Goal: Task Accomplishment & Management: Complete application form

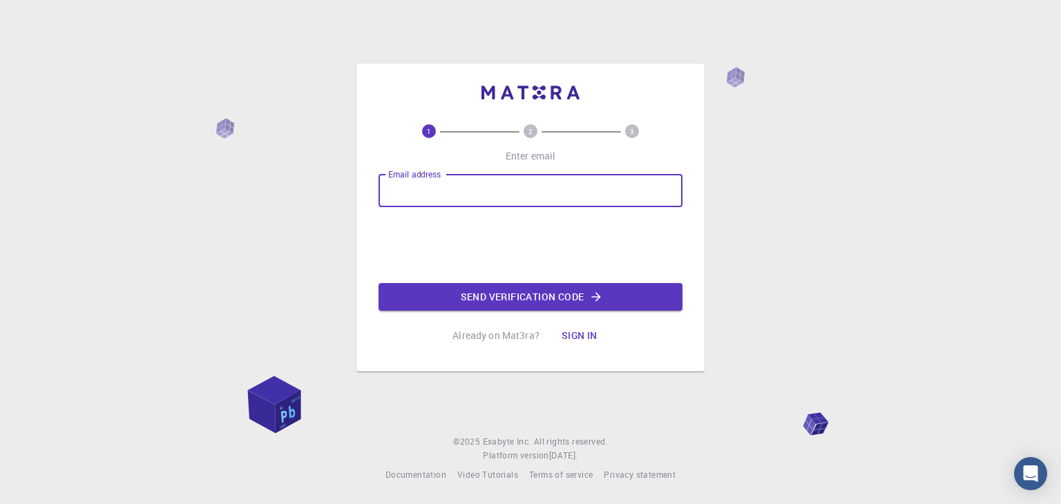
click at [442, 187] on input "Email address" at bounding box center [531, 190] width 304 height 33
type input "[EMAIL_ADDRESS][DOMAIN_NAME]"
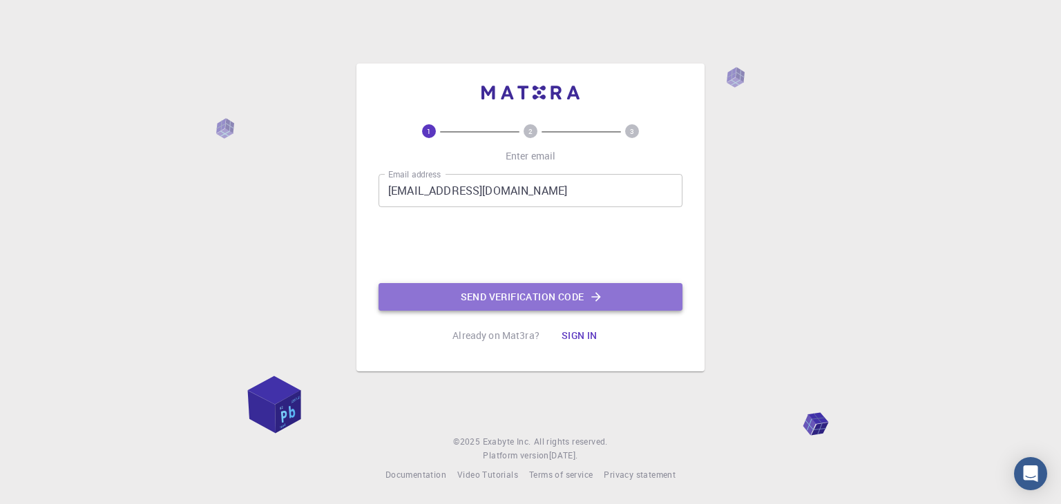
click at [424, 291] on button "Send verification code" at bounding box center [531, 297] width 304 height 28
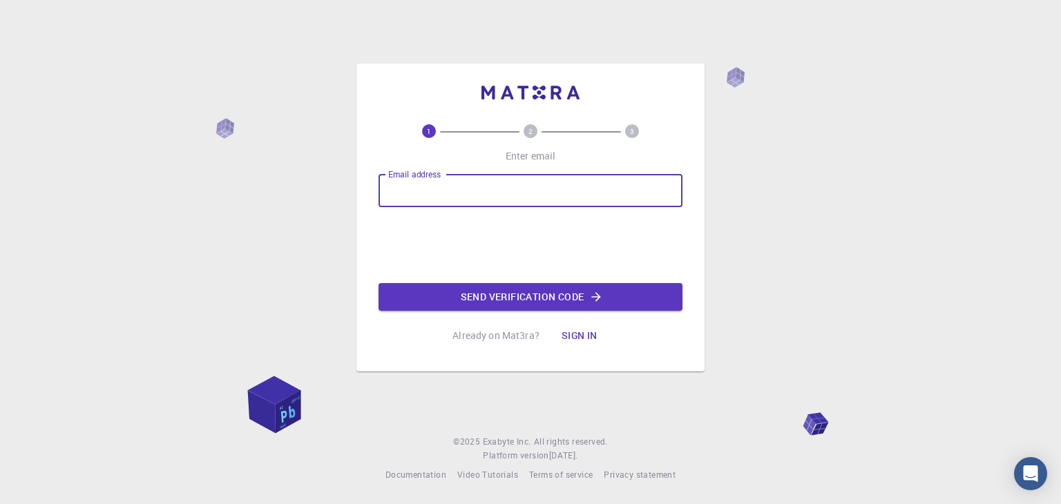
click at [442, 187] on input "Email address" at bounding box center [531, 190] width 304 height 33
type input "[EMAIL_ADDRESS][DOMAIN_NAME]"
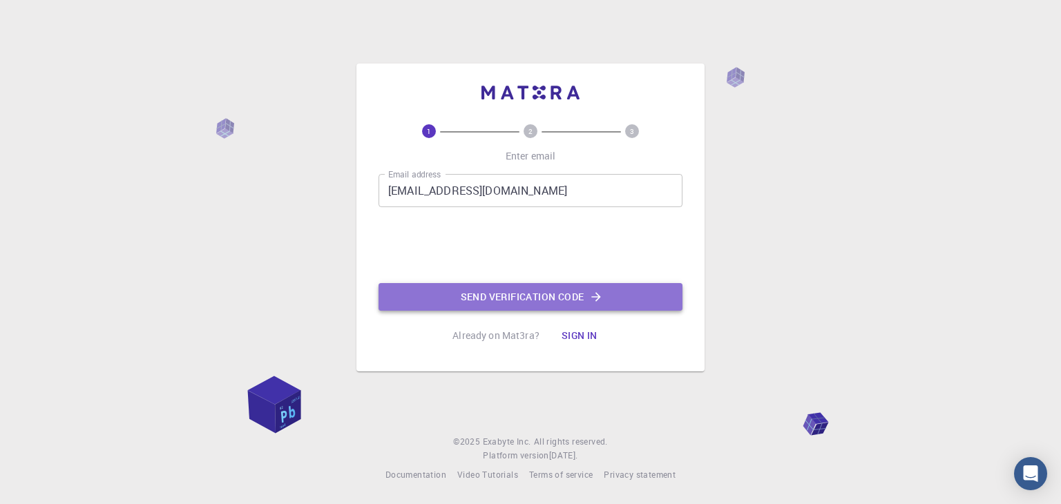
click at [459, 293] on button "Send verification code" at bounding box center [531, 297] width 304 height 28
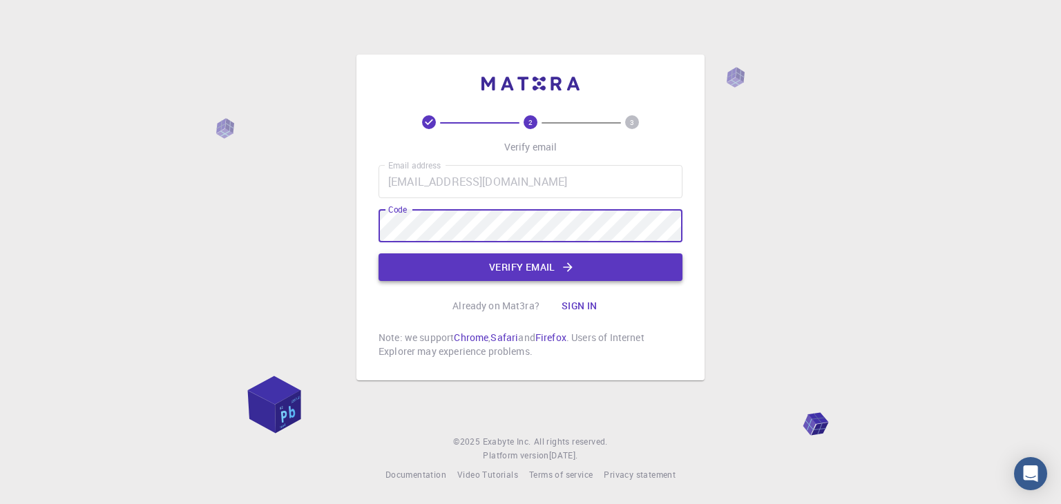
click at [467, 274] on button "Verify email" at bounding box center [531, 268] width 304 height 28
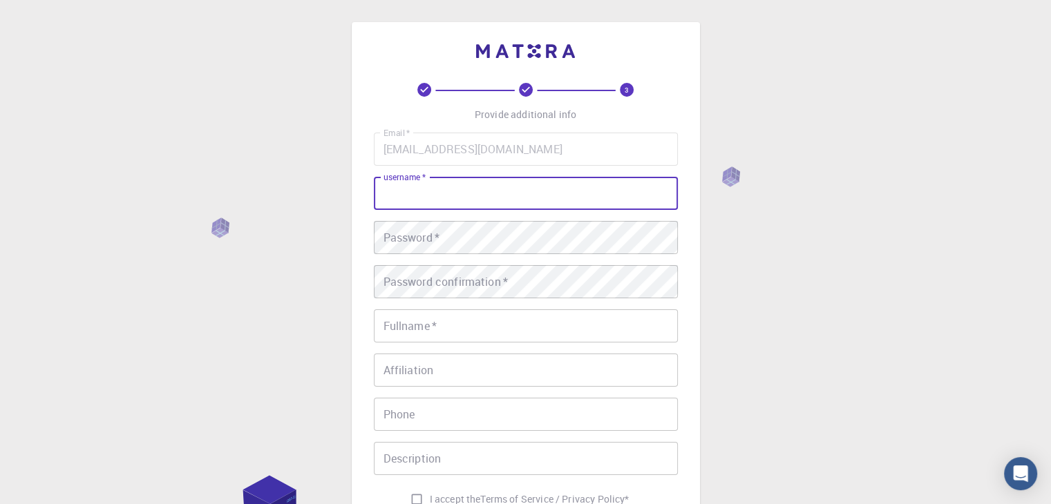
click at [455, 202] on input "username   *" at bounding box center [526, 193] width 304 height 33
type input "[PERSON_NAME]"
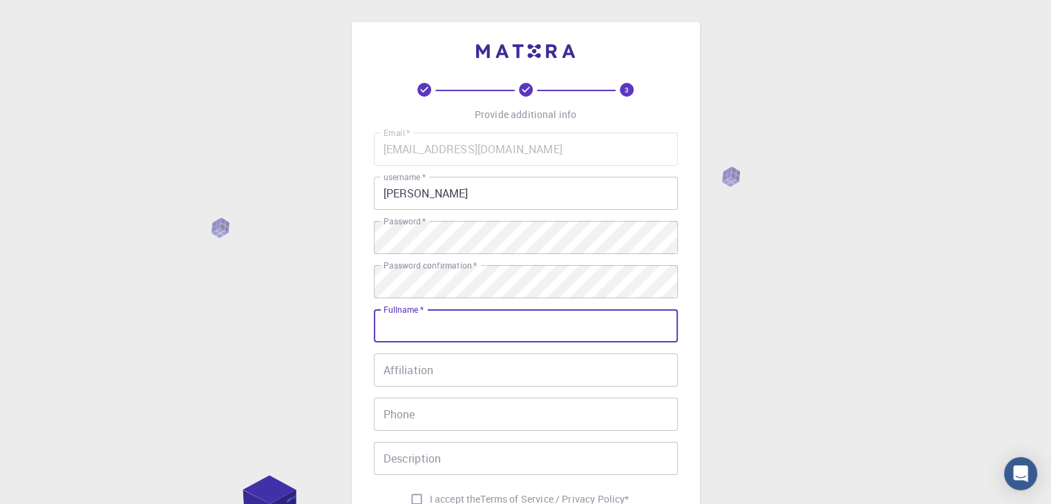
click at [500, 330] on input "Fullname   *" at bounding box center [526, 326] width 304 height 33
type input "shobhit_khare"
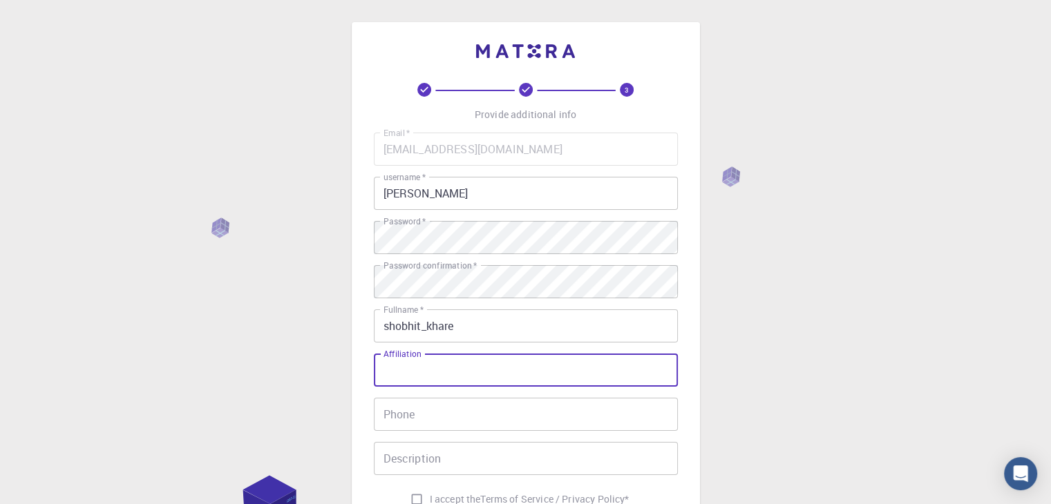
click at [463, 363] on input "Affiliation" at bounding box center [526, 370] width 304 height 33
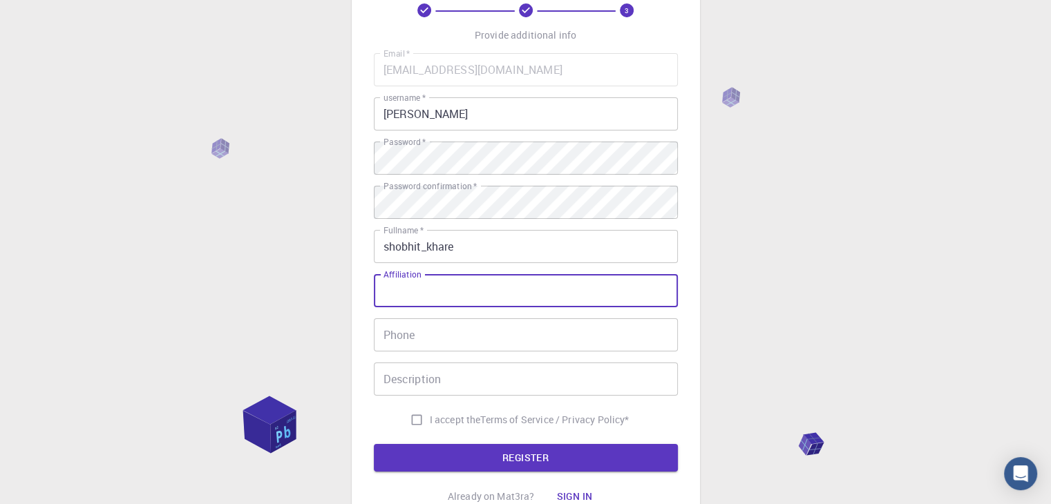
scroll to position [80, 0]
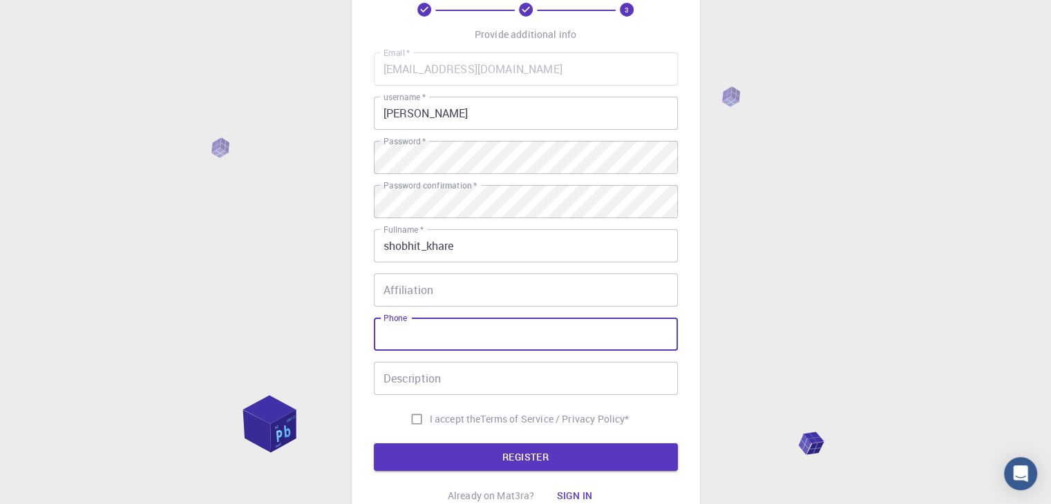
click at [458, 349] on input "Phone" at bounding box center [526, 334] width 304 height 33
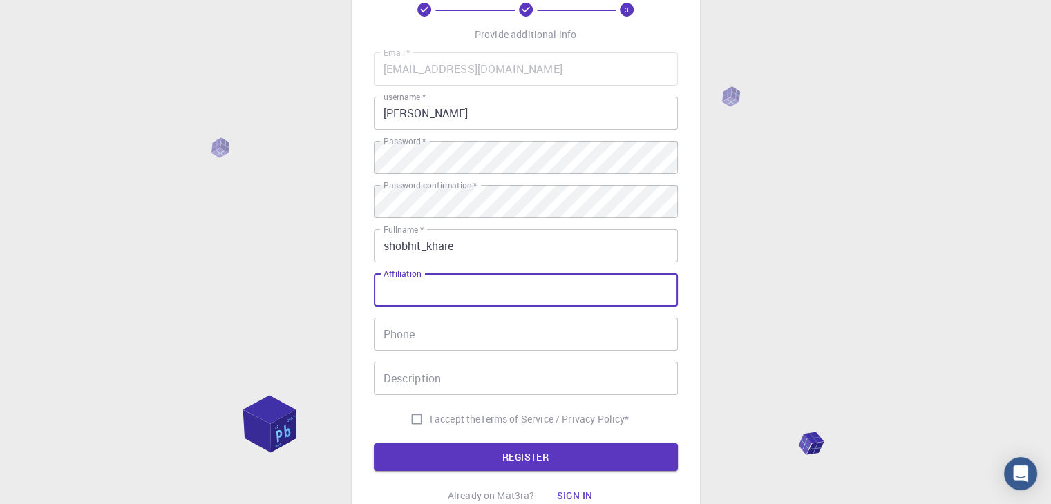
click at [458, 299] on input "Affiliation" at bounding box center [526, 290] width 304 height 33
type input "bpcl"
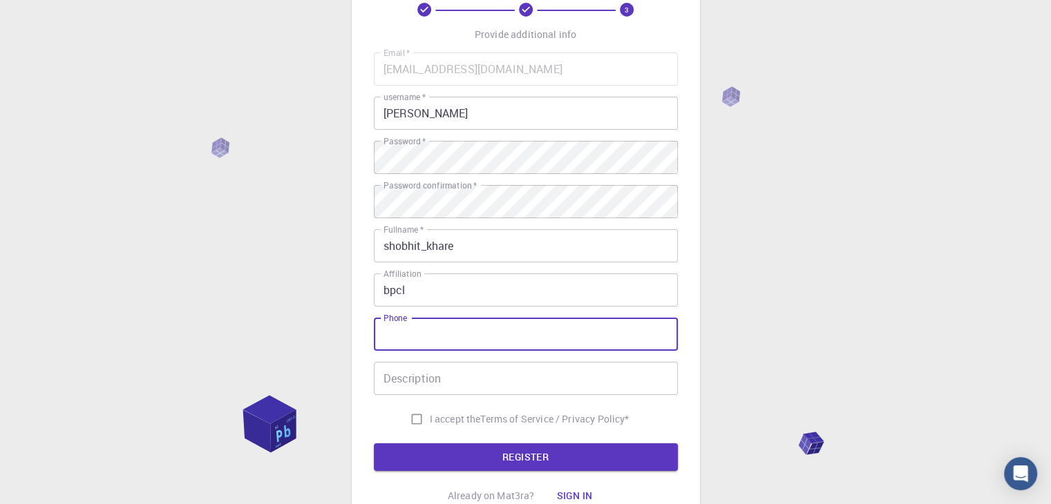
click at [438, 343] on input "Phone" at bounding box center [526, 334] width 304 height 33
type input "9238477114"
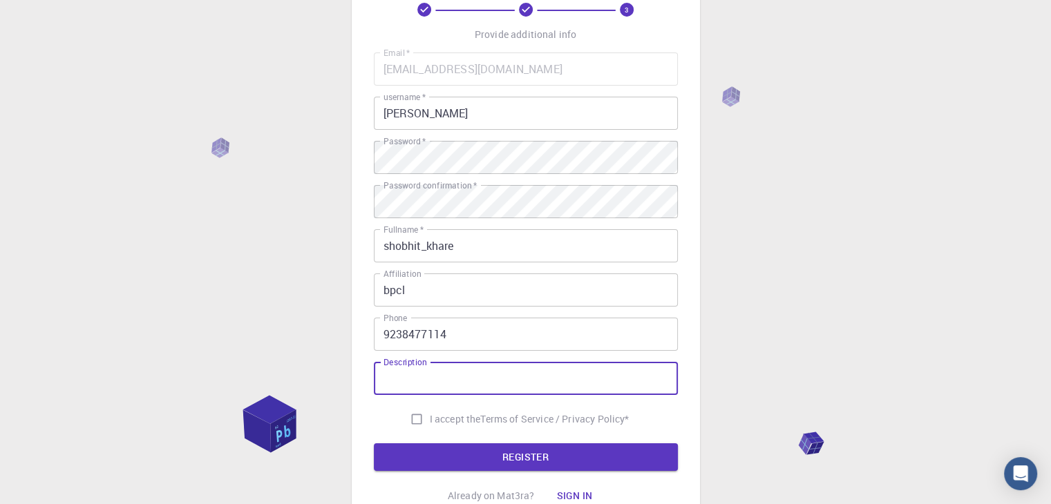
click at [430, 368] on input "Description" at bounding box center [526, 378] width 304 height 33
type input "aprentice"
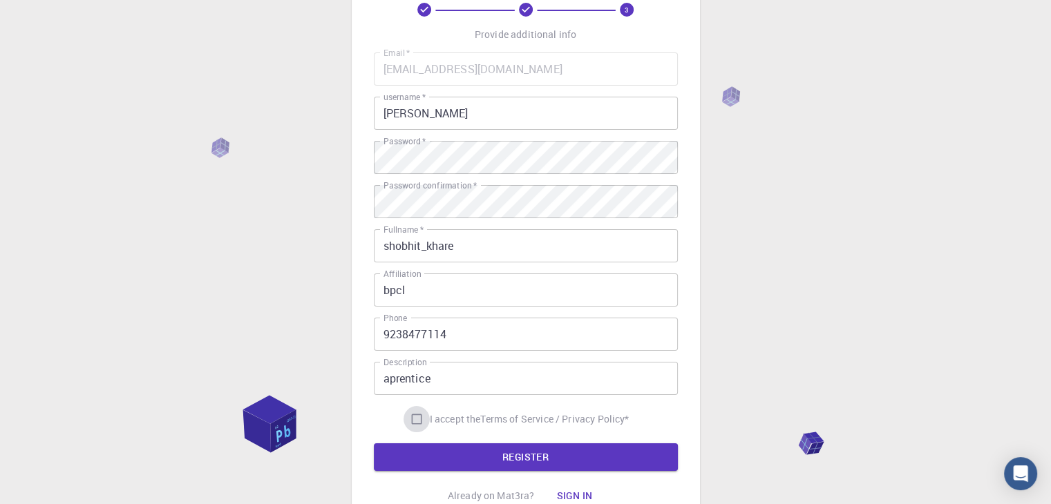
click at [419, 415] on input "I accept the Terms of Service / Privacy Policy *" at bounding box center [416, 419] width 26 height 26
checkbox input "true"
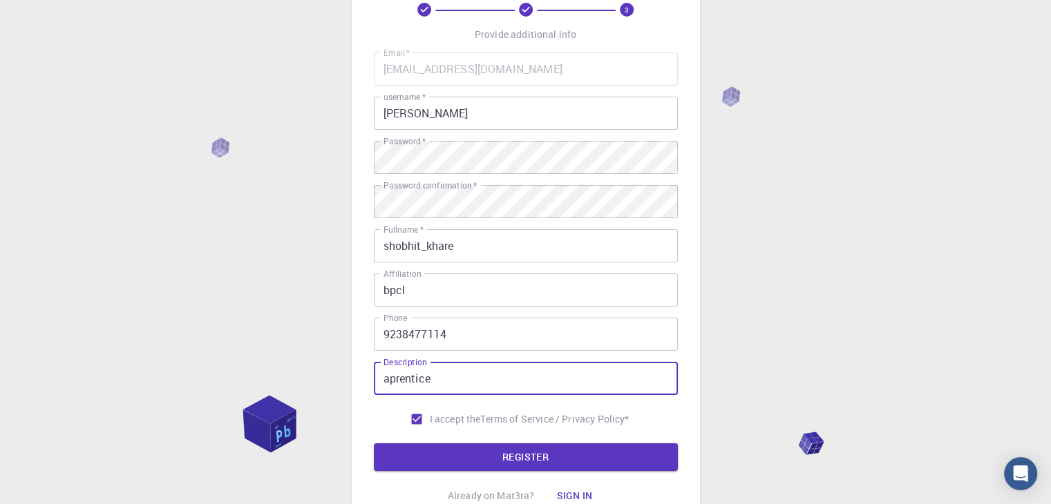
click at [461, 379] on input "aprentice" at bounding box center [526, 378] width 304 height 33
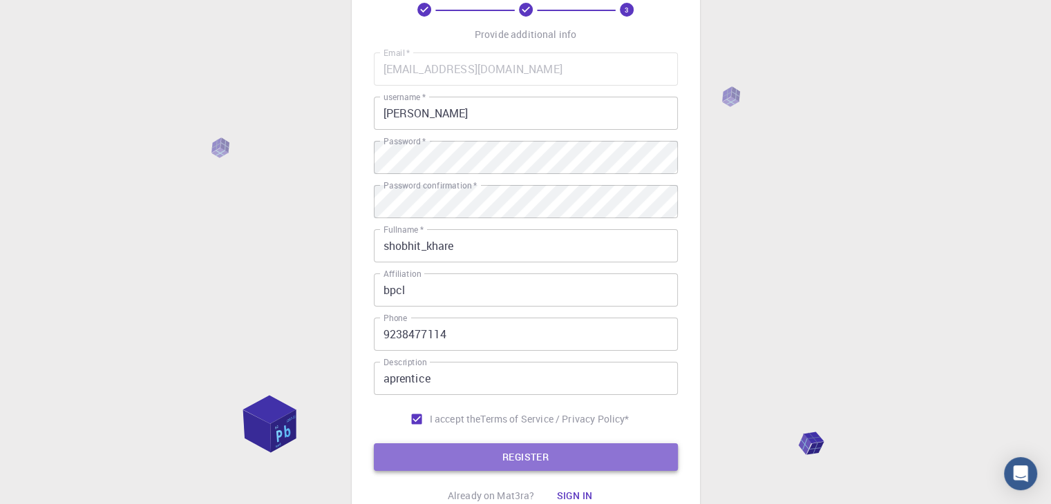
click at [459, 458] on button "REGISTER" at bounding box center [526, 458] width 304 height 28
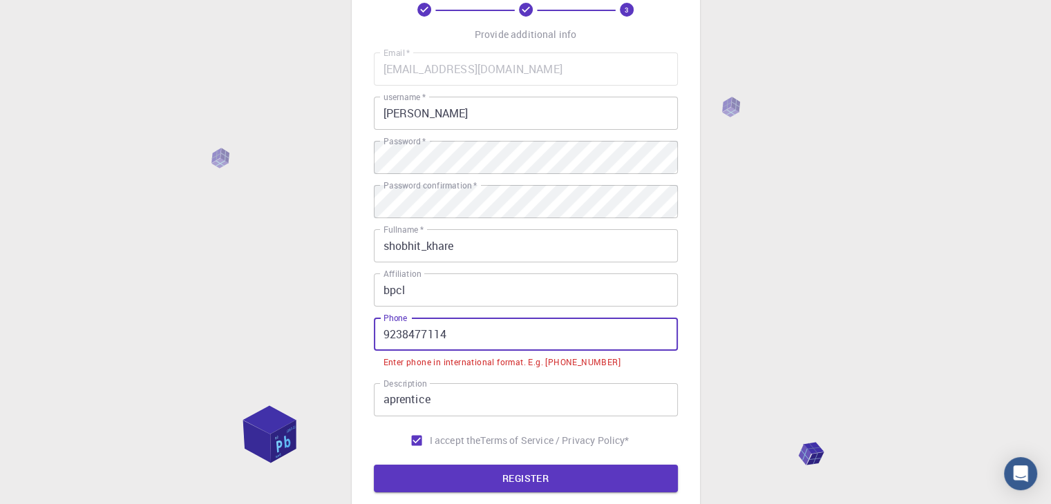
click at [381, 330] on input "9238477114" at bounding box center [526, 334] width 304 height 33
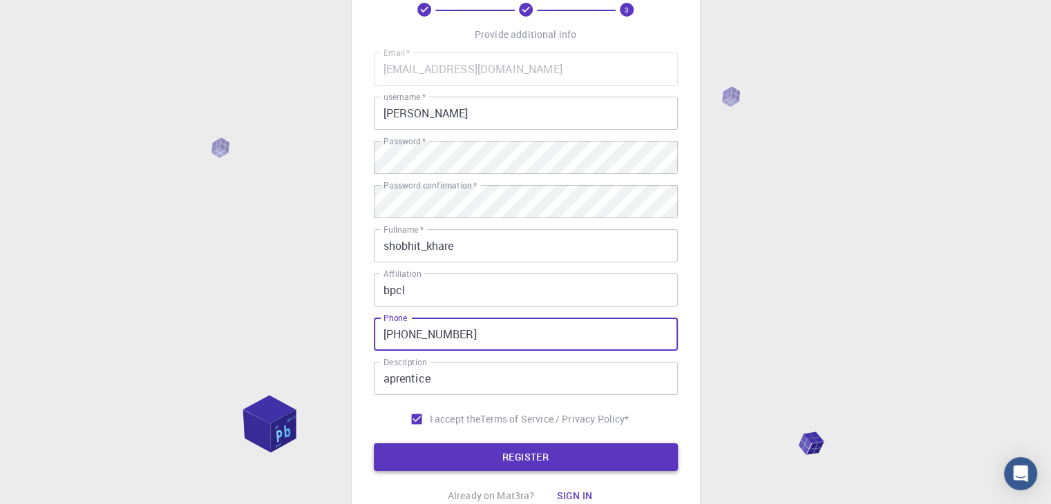
type input "[PHONE_NUMBER]"
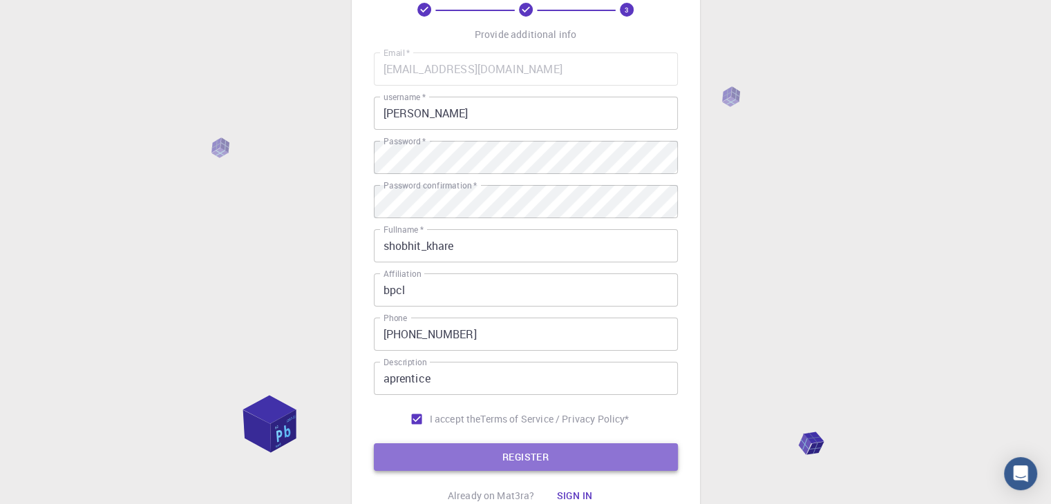
click at [442, 448] on button "REGISTER" at bounding box center [526, 458] width 304 height 28
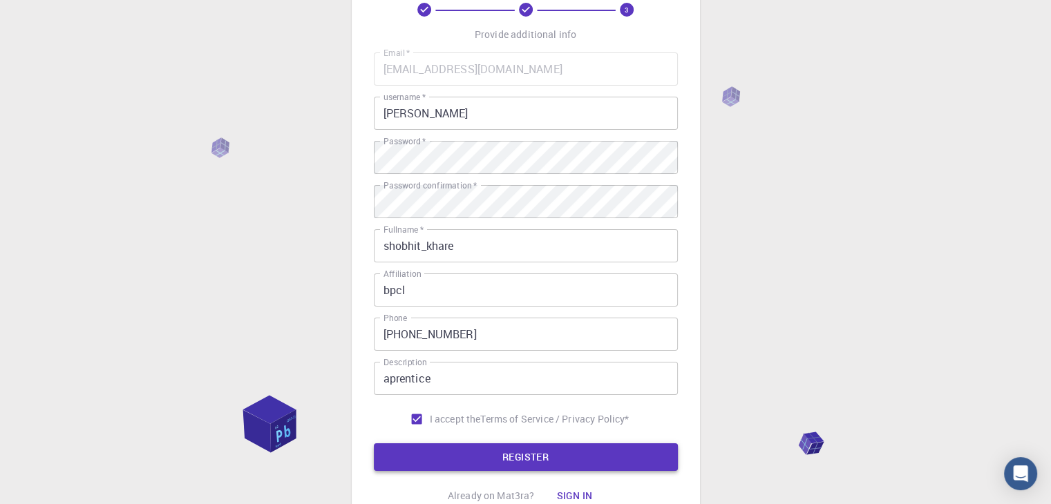
click at [442, 448] on button "REGISTER" at bounding box center [526, 458] width 304 height 28
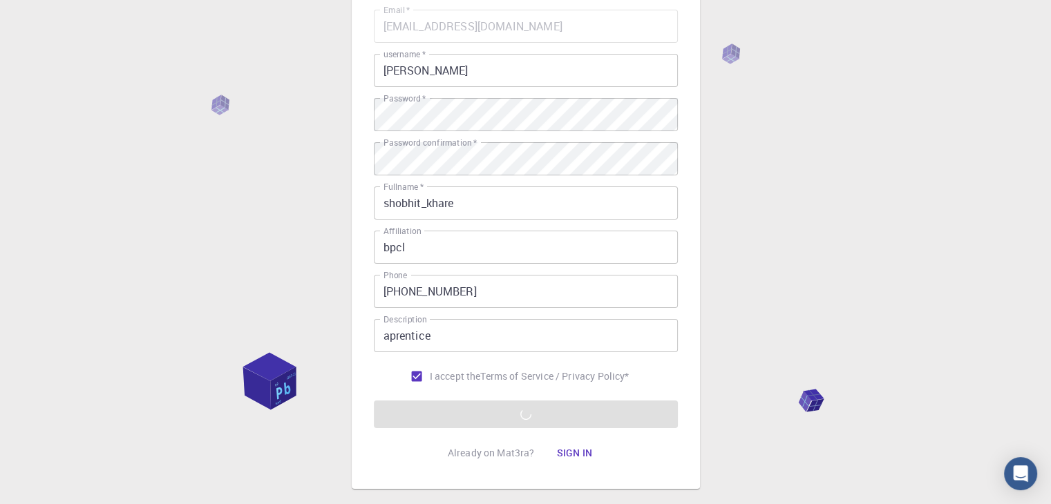
scroll to position [134, 0]
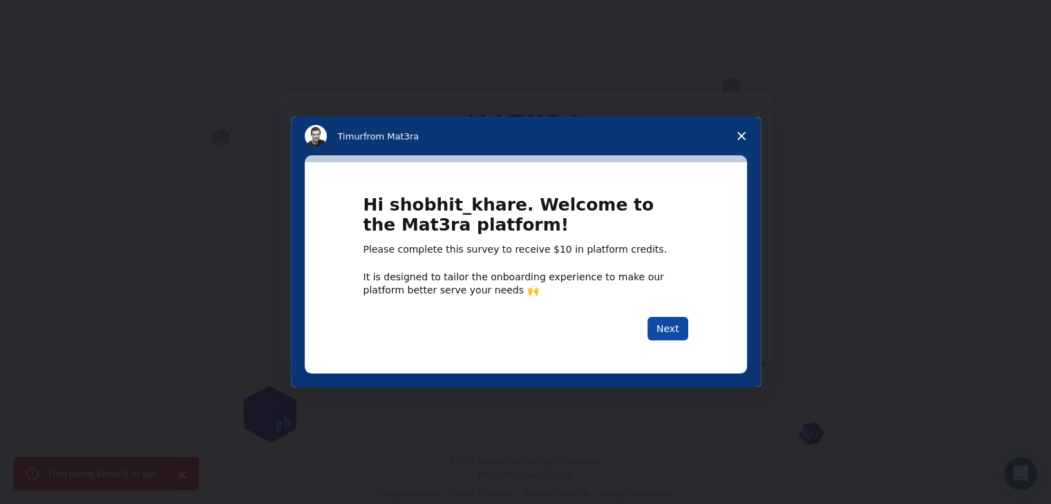
click at [652, 323] on button "Next" at bounding box center [667, 328] width 41 height 23
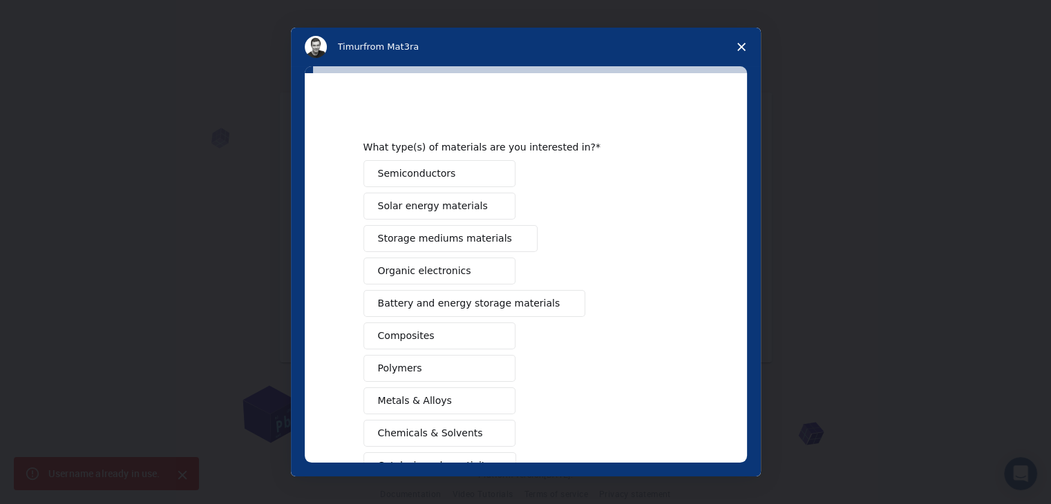
click at [739, 53] on span "Close survey" at bounding box center [741, 47] width 39 height 39
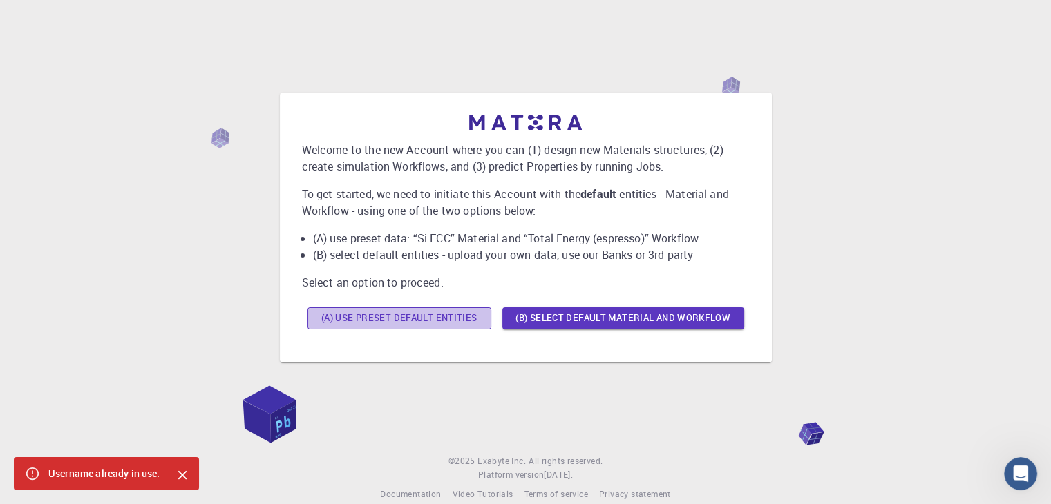
click at [446, 315] on button "(A) Use preset default entities" at bounding box center [399, 318] width 184 height 22
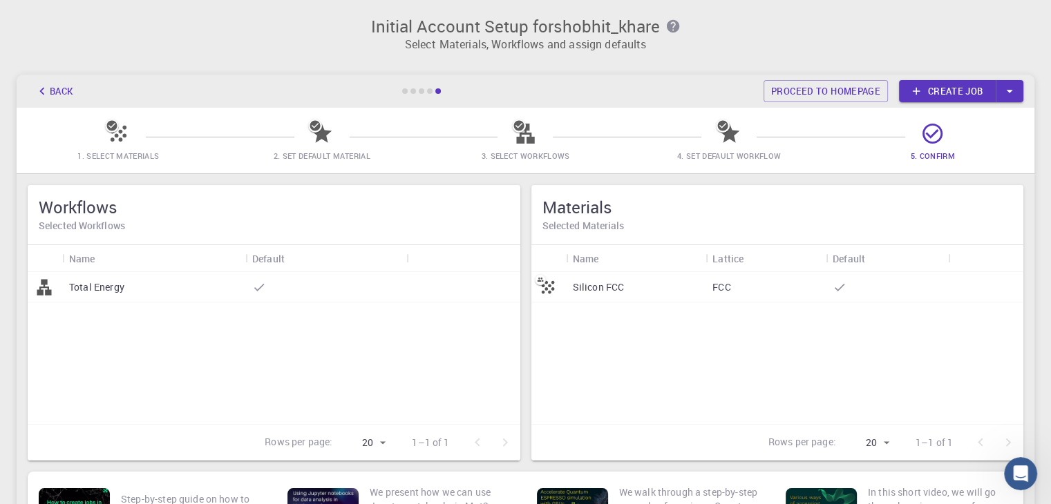
click at [421, 275] on div at bounding box center [462, 287] width 113 height 30
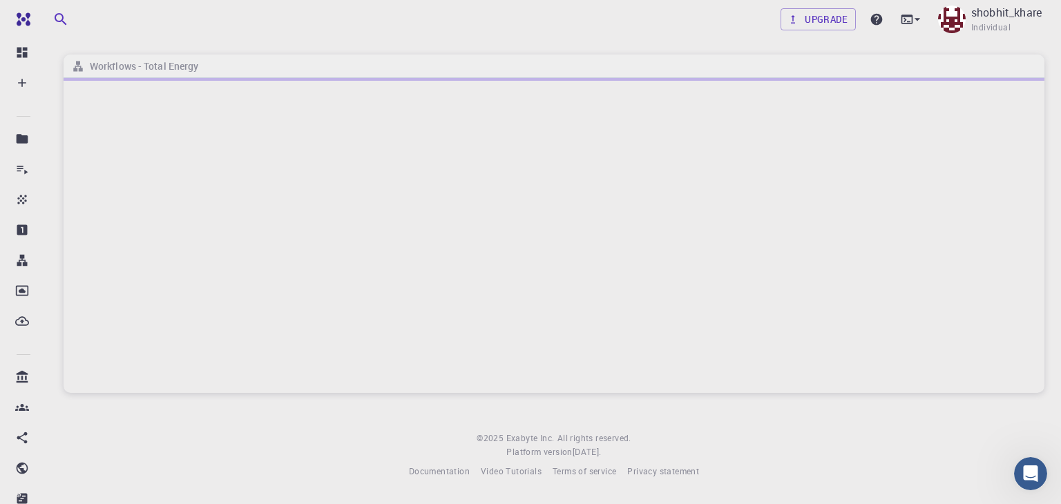
click at [421, 275] on div at bounding box center [554, 235] width 981 height 315
click at [942, 28] on img at bounding box center [952, 20] width 28 height 28
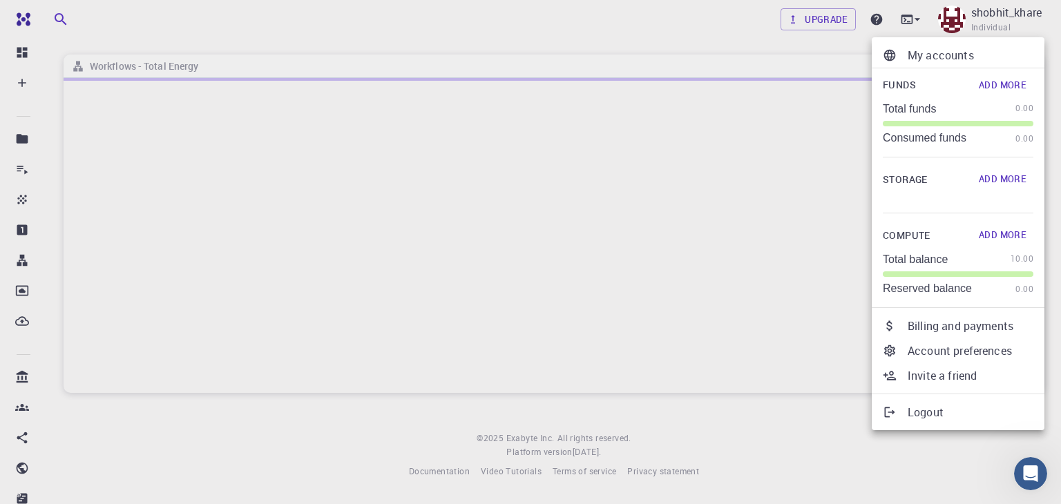
click at [774, 146] on div at bounding box center [530, 252] width 1061 height 504
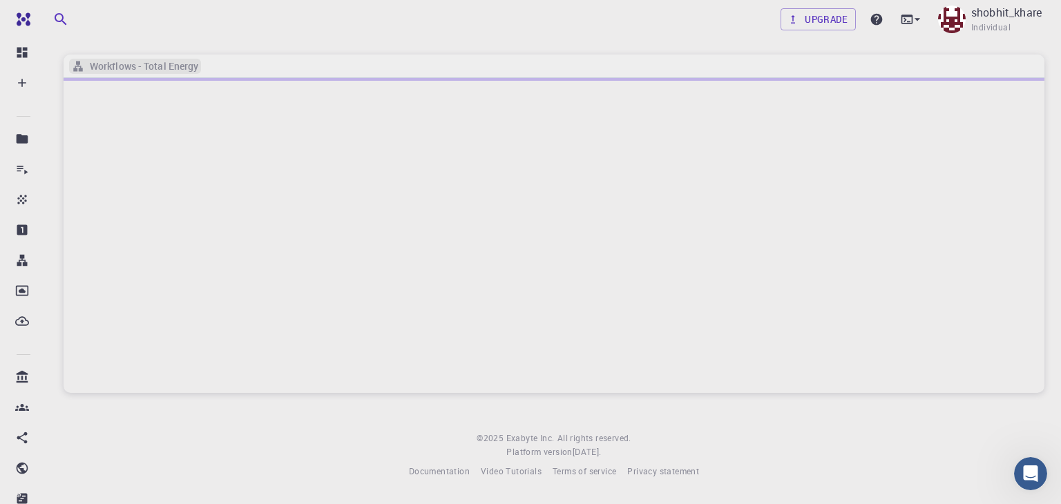
click at [201, 67] on div "Workflows - Total Energy" at bounding box center [135, 66] width 132 height 15
click at [232, 62] on div "Workflows - Total Energy" at bounding box center [554, 66] width 981 height 23
click at [262, 198] on div at bounding box center [554, 235] width 981 height 315
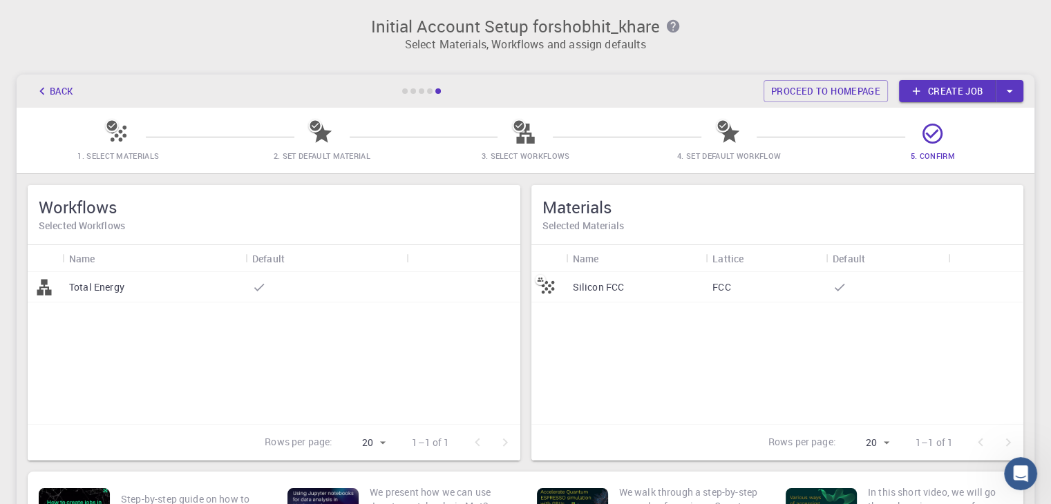
click at [499, 444] on div at bounding box center [491, 443] width 55 height 28
click at [923, 87] on link "Create job" at bounding box center [947, 91] width 97 height 22
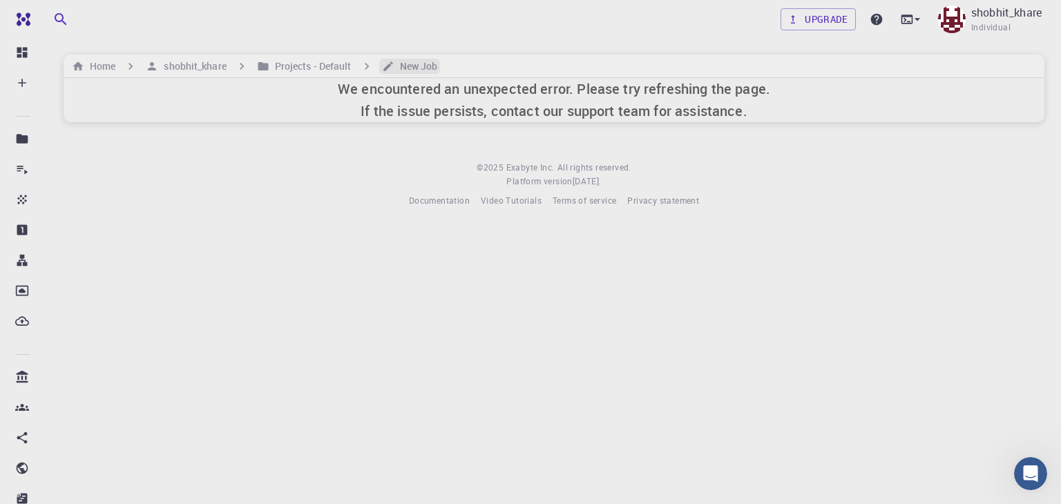
click at [406, 64] on h6 "New Job" at bounding box center [416, 66] width 44 height 15
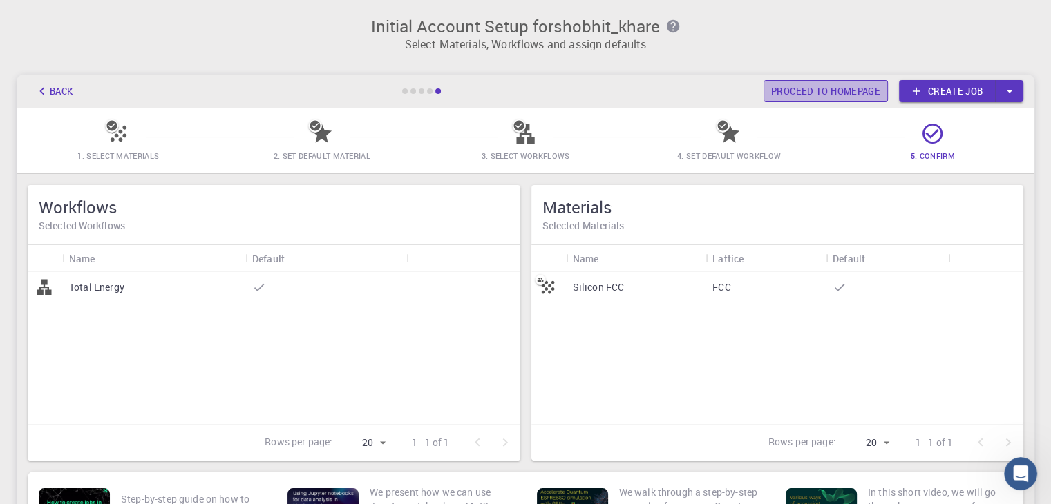
click at [792, 80] on link "Proceed to homepage" at bounding box center [825, 91] width 124 height 22
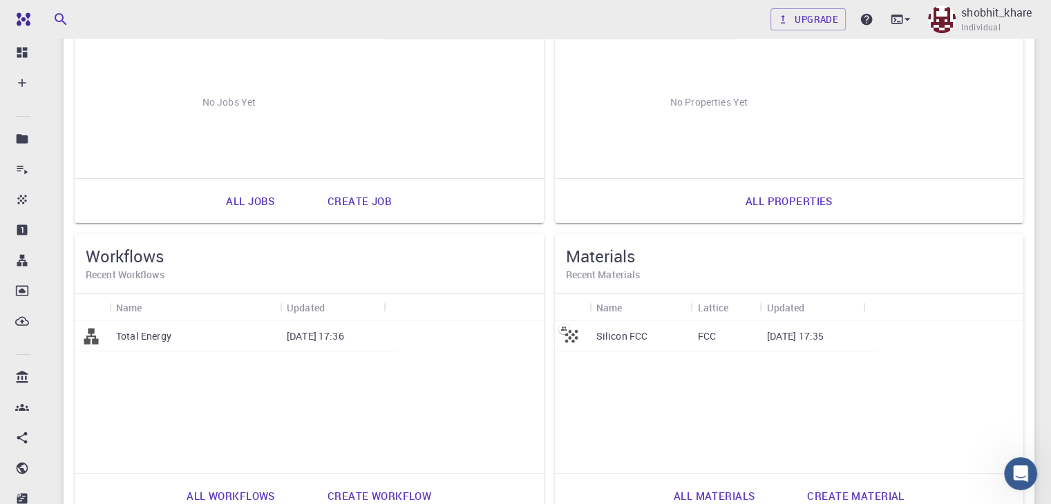
scroll to position [348, 0]
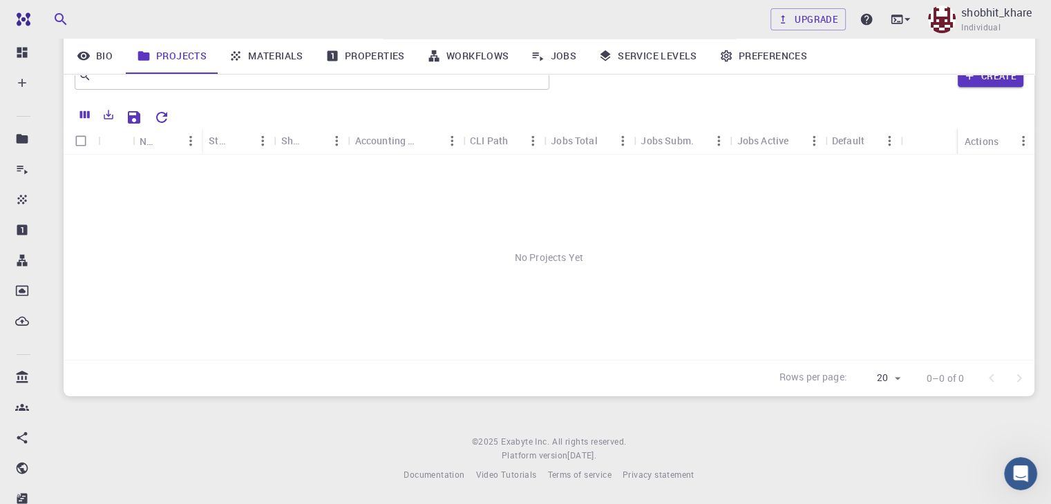
scroll to position [130, 0]
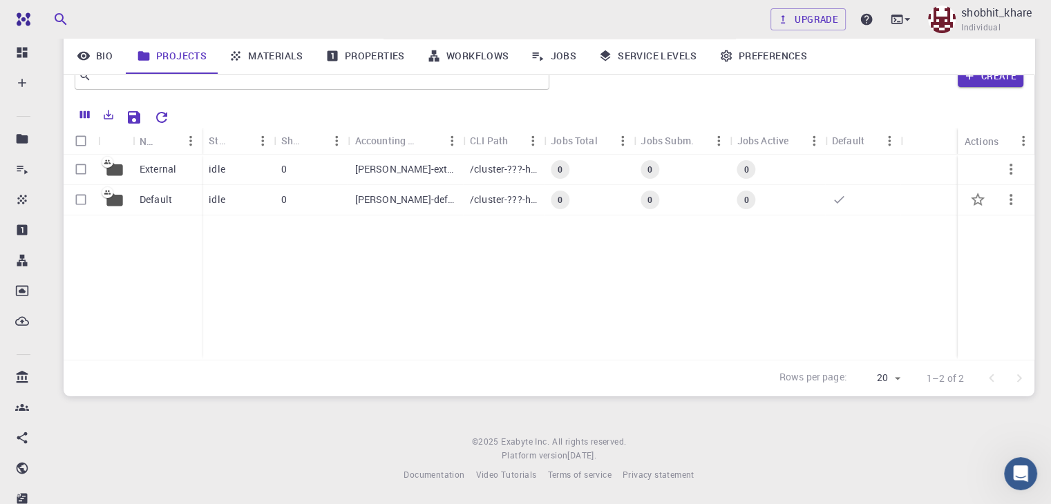
click at [348, 191] on div "[PERSON_NAME]-default" at bounding box center [405, 200] width 115 height 30
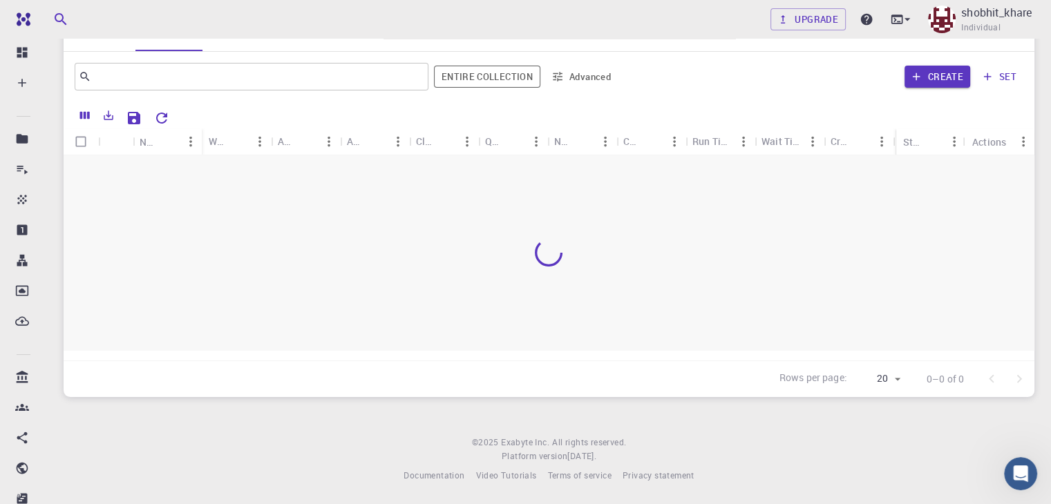
click at [285, 178] on div at bounding box center [549, 252] width 971 height 195
click at [926, 78] on button "Create" at bounding box center [937, 77] width 66 height 22
